Goal: Navigation & Orientation: Find specific page/section

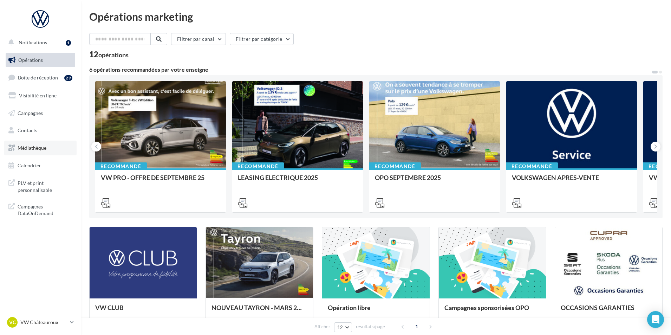
click at [49, 147] on link "Médiathèque" at bounding box center [40, 147] width 72 height 15
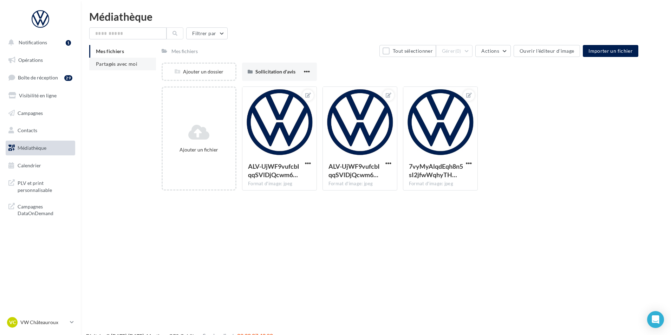
click at [123, 62] on span "Partagés avec moi" at bounding box center [116, 64] width 41 height 6
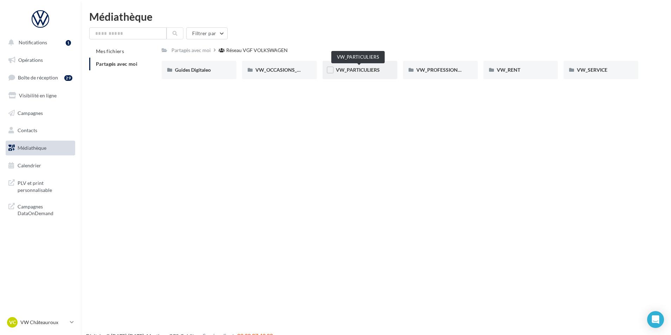
click at [351, 69] on span "VW_PARTICULIERS" at bounding box center [358, 70] width 44 height 6
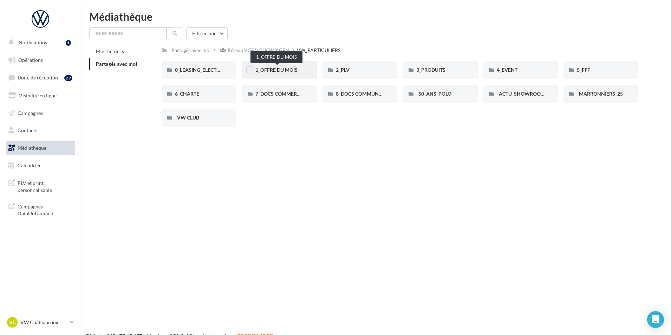
click at [280, 69] on span "1_OFFRE DU MOIS" at bounding box center [276, 70] width 42 height 6
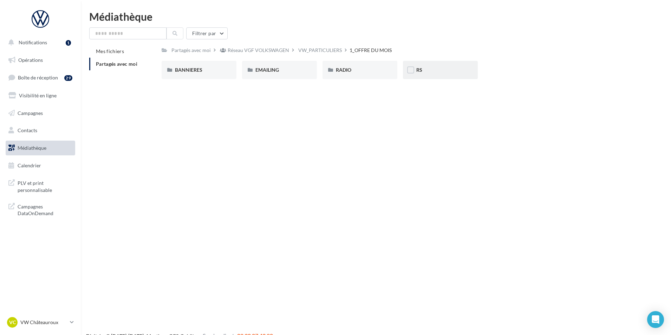
click at [426, 71] on div "RS" at bounding box center [440, 69] width 48 height 7
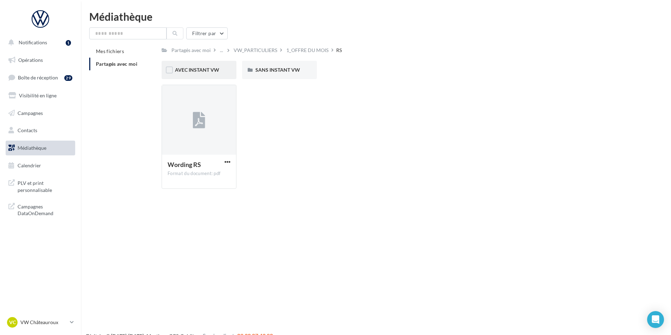
click at [210, 74] on div "AVEC INSTANT VW" at bounding box center [199, 70] width 75 height 18
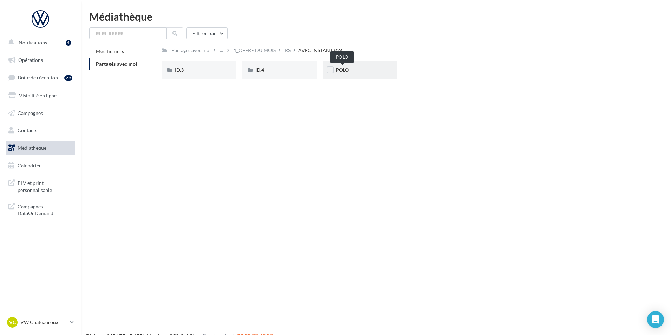
click at [341, 72] on span "POLO" at bounding box center [342, 70] width 13 height 6
click at [288, 72] on div "ID.4" at bounding box center [279, 69] width 48 height 7
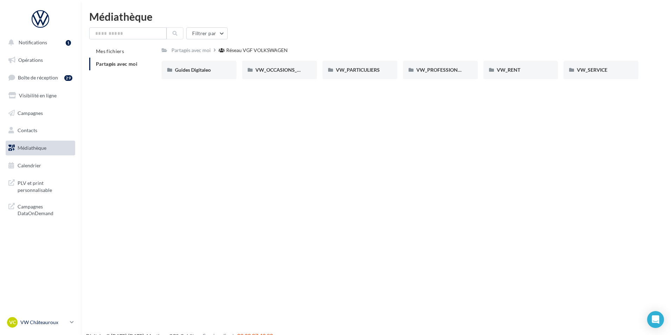
drag, startPoint x: 54, startPoint y: 321, endPoint x: 53, endPoint y: 317, distance: 3.9
click at [54, 320] on p "VW Châteauroux" at bounding box center [43, 322] width 47 height 7
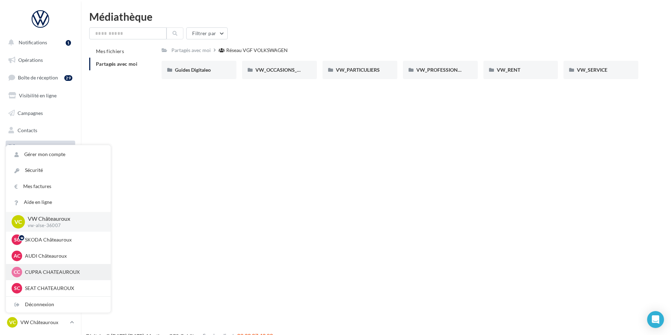
click at [58, 272] on p "CUPRA CHATEAUROUX" at bounding box center [63, 271] width 77 height 7
